Goal: Task Accomplishment & Management: Manage account settings

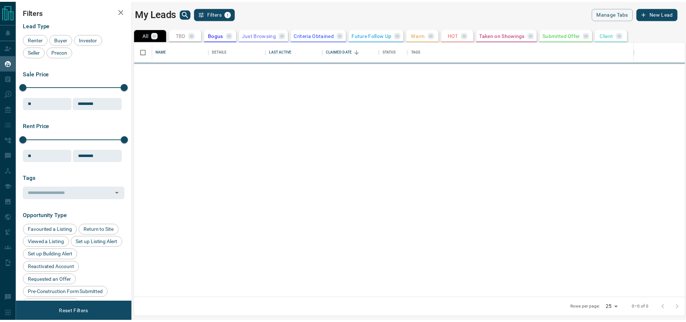
scroll to position [249, 549]
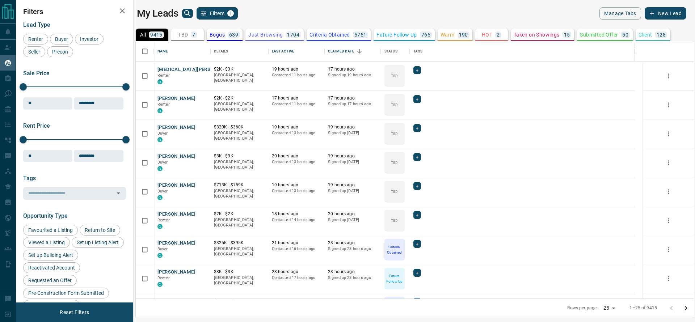
click at [181, 33] on p "TBD" at bounding box center [183, 34] width 10 height 5
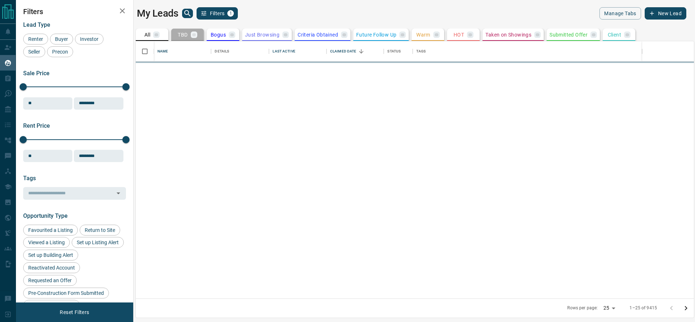
click at [181, 33] on p "TBD" at bounding box center [183, 34] width 10 height 5
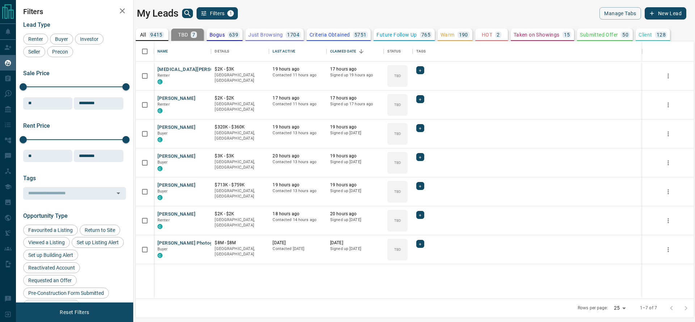
click at [147, 25] on div "All 9415 TBD 7 Do Not Contact - Not Responsive 164 Bogus 639 Just Browsing 1704…" at bounding box center [411, 165] width 565 height 281
click at [159, 26] on div "All 9415 TBD 7 Do Not Contact - Not Responsive 164 Bogus 639 Just Browsing 1704…" at bounding box center [411, 165] width 565 height 281
drag, startPoint x: 154, startPoint y: 30, endPoint x: 208, endPoint y: 71, distance: 66.9
click at [153, 31] on button "All 9415" at bounding box center [152, 35] width 33 height 12
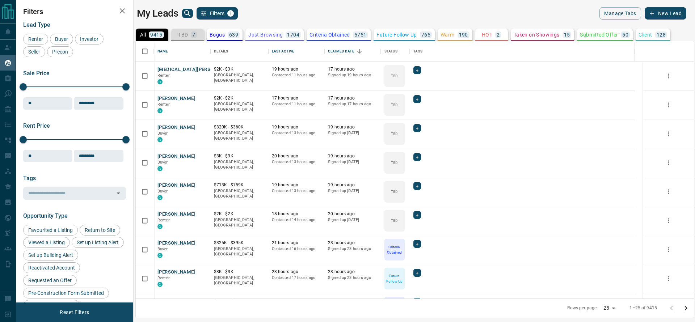
click at [188, 31] on div "TBD 7" at bounding box center [187, 34] width 19 height 7
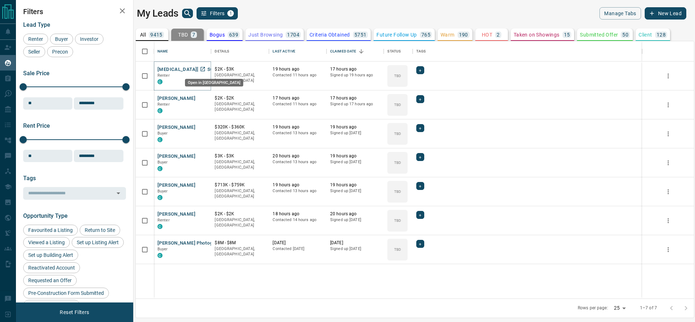
click at [204, 69] on icon "Open in New Tab" at bounding box center [203, 69] width 6 height 6
click at [204, 93] on link "Open in New Tab" at bounding box center [202, 97] width 9 height 9
drag, startPoint x: 206, startPoint y: 126, endPoint x: 199, endPoint y: 130, distance: 8.4
click at [199, 130] on link "Open in New Tab" at bounding box center [202, 126] width 9 height 9
click at [201, 155] on icon "Open in New Tab" at bounding box center [203, 156] width 6 height 6
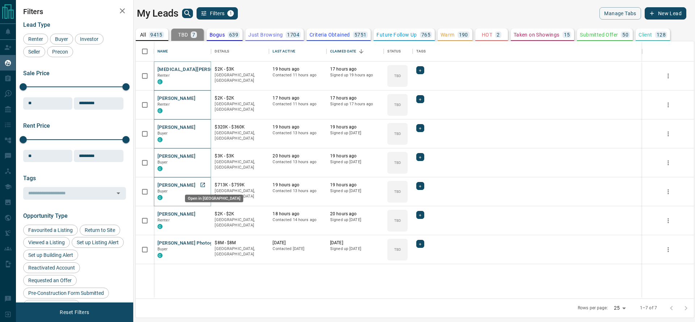
click at [200, 183] on link "Open in New Tab" at bounding box center [202, 184] width 9 height 9
click at [203, 214] on icon "Open in New Tab" at bounding box center [203, 214] width 6 height 6
click at [203, 241] on icon "Open in New Tab" at bounding box center [203, 243] width 6 height 6
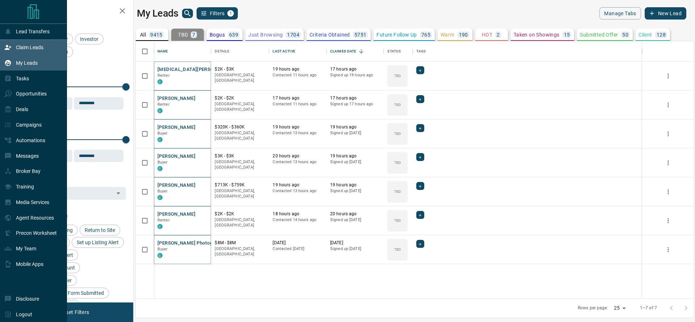
click at [4, 51] on div "Claim Leads" at bounding box center [33, 48] width 67 height 16
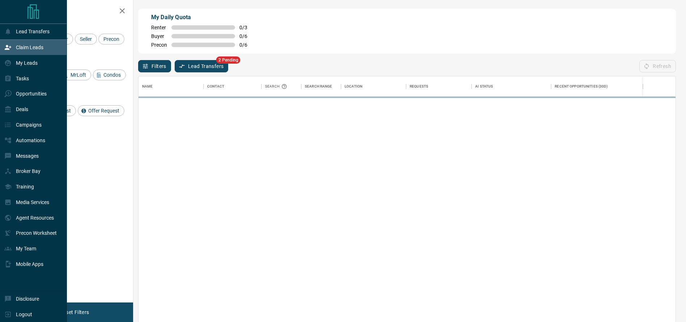
scroll to position [238, 529]
click at [30, 85] on div "Tasks" at bounding box center [33, 79] width 67 height 16
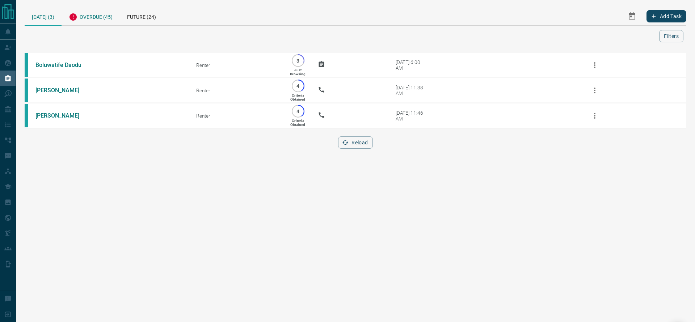
click at [115, 16] on div "Overdue (45)" at bounding box center [90, 16] width 58 height 18
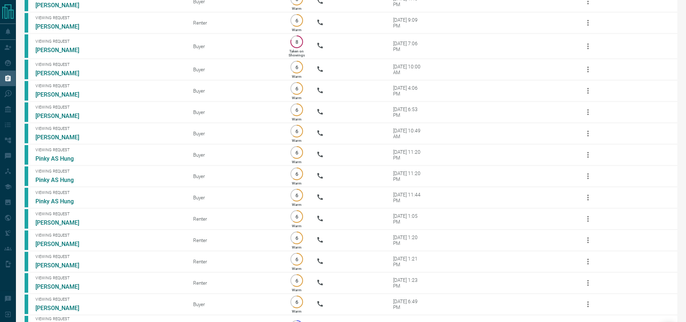
scroll to position [786, 0]
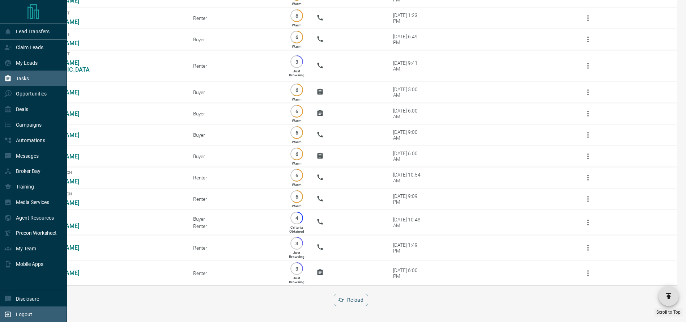
click at [4, 309] on div "Logout" at bounding box center [33, 314] width 67 height 16
